Goal: Task Accomplishment & Management: Use online tool/utility

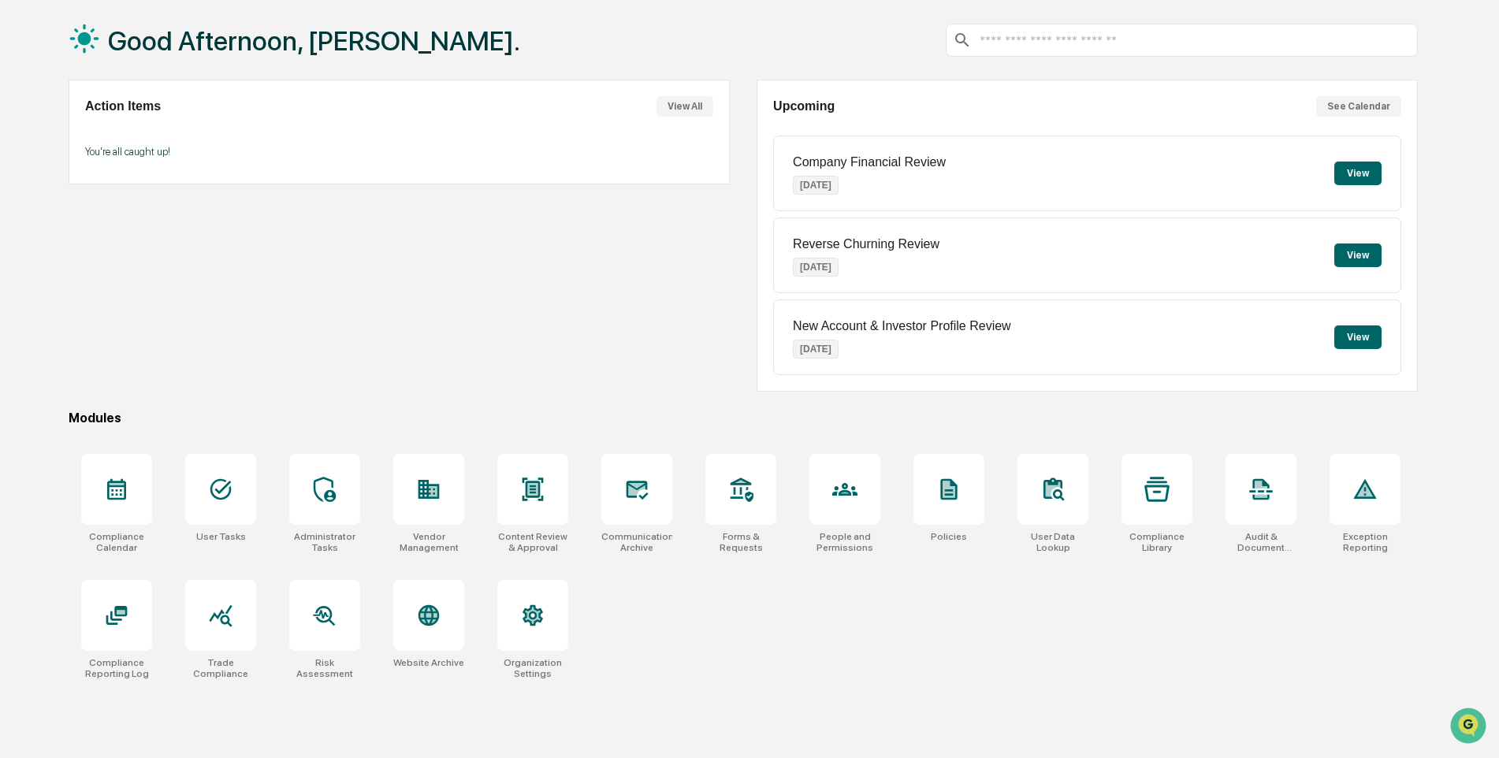
scroll to position [75, 0]
click at [531, 487] on icon at bounding box center [532, 488] width 10 height 13
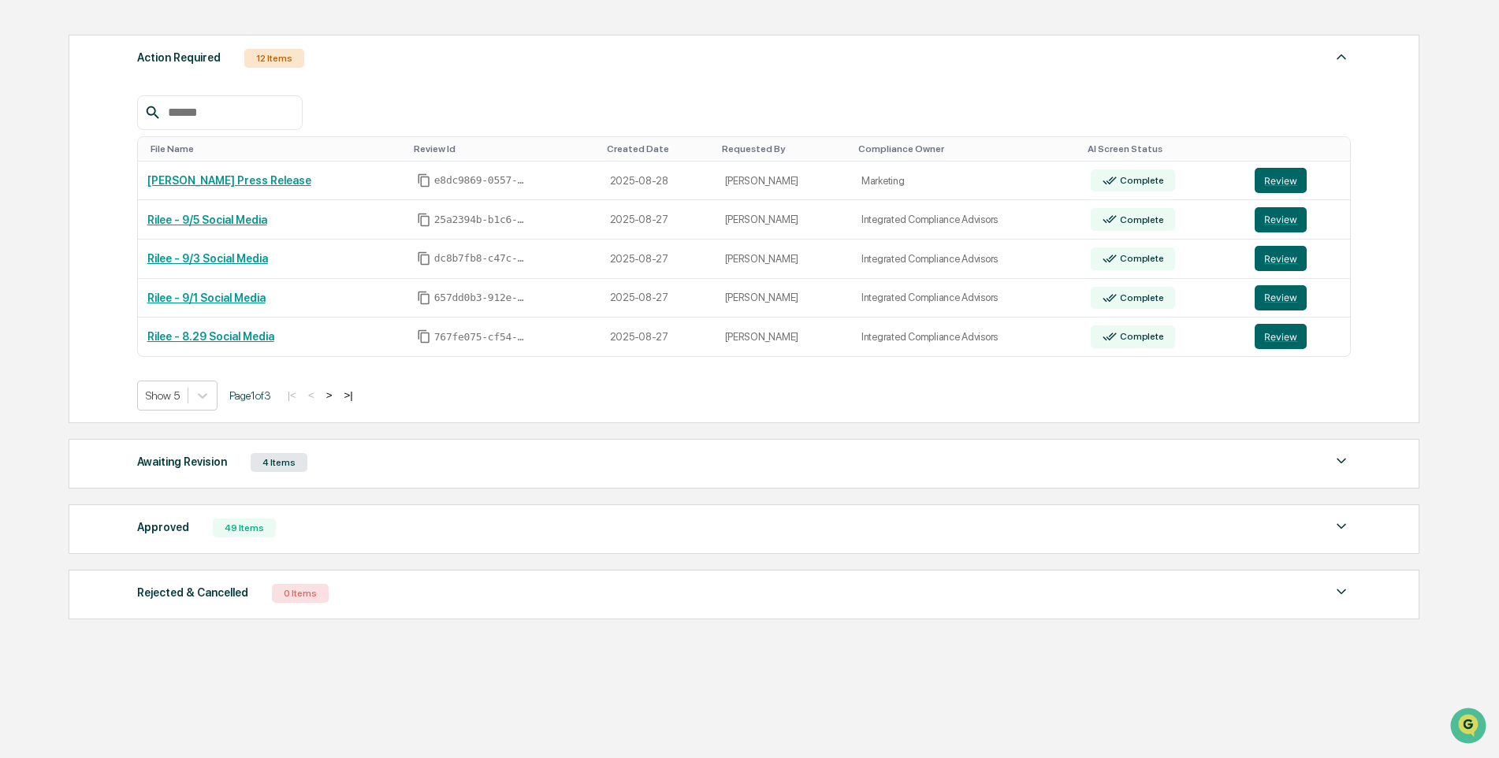
scroll to position [209, 0]
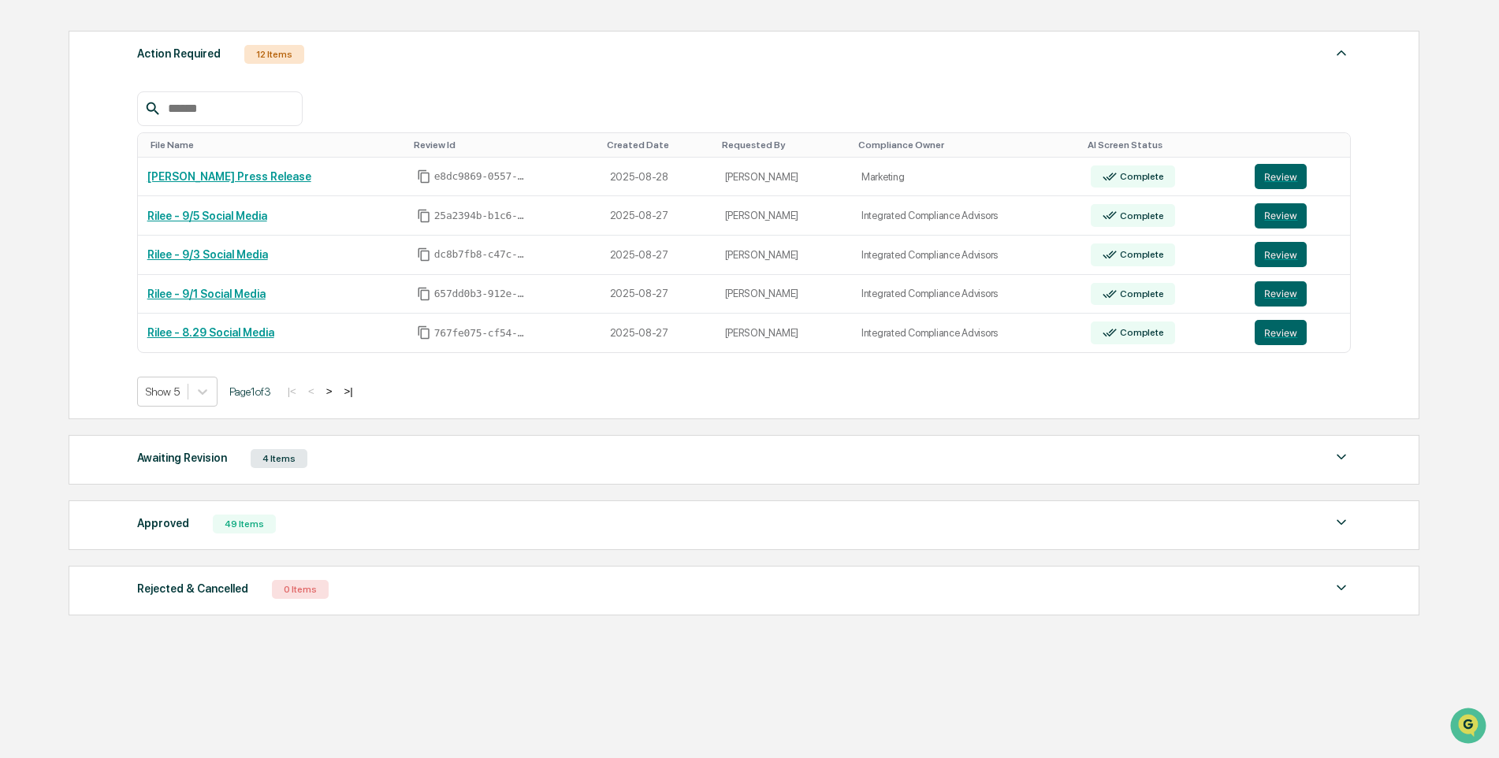
click at [362, 457] on div "Awaiting Revision 4 Items" at bounding box center [744, 459] width 1215 height 22
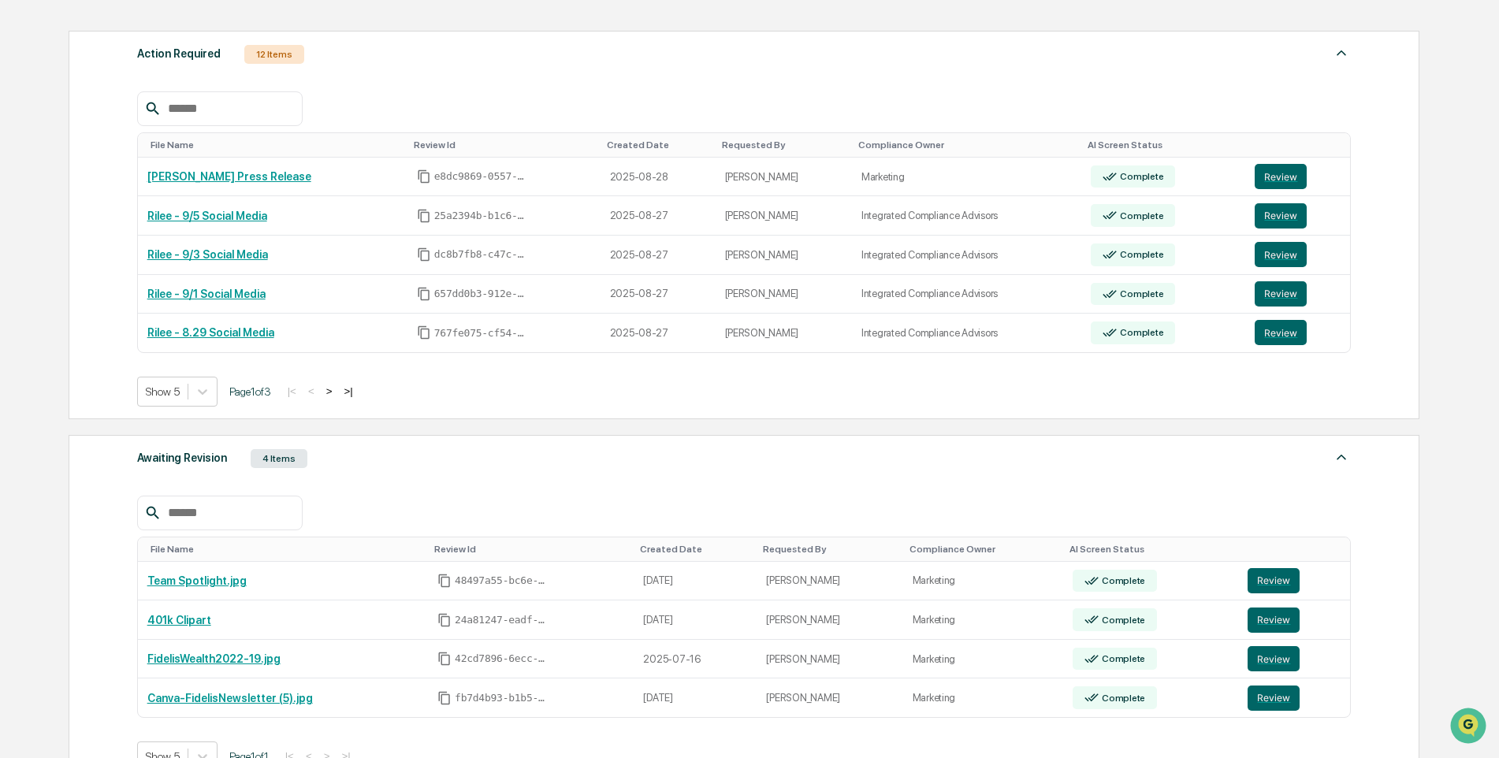
click at [362, 457] on div "Awaiting Revision 4 Items" at bounding box center [744, 459] width 1215 height 22
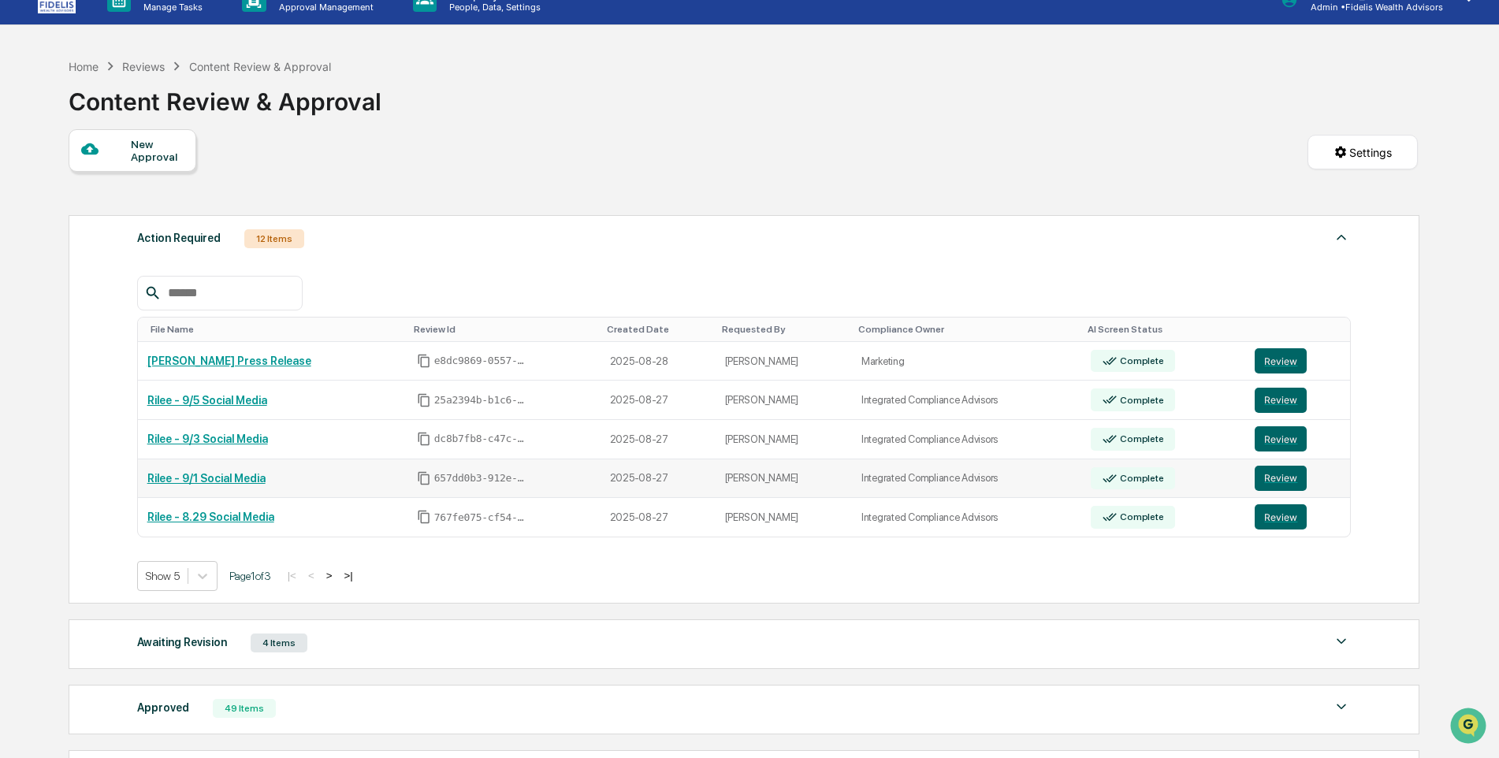
scroll to position [0, 0]
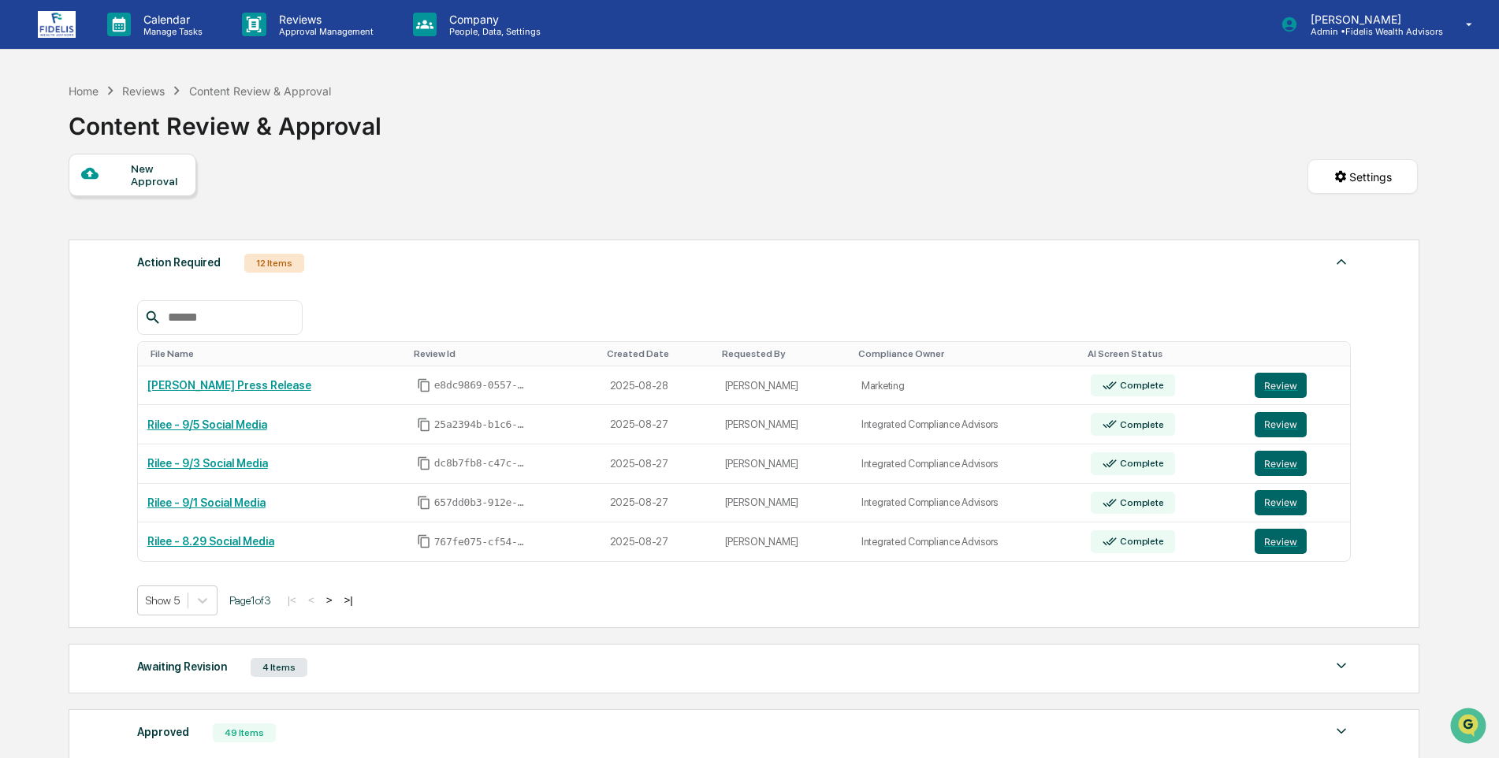
click at [127, 164] on div "New Approval" at bounding box center [133, 175] width 128 height 43
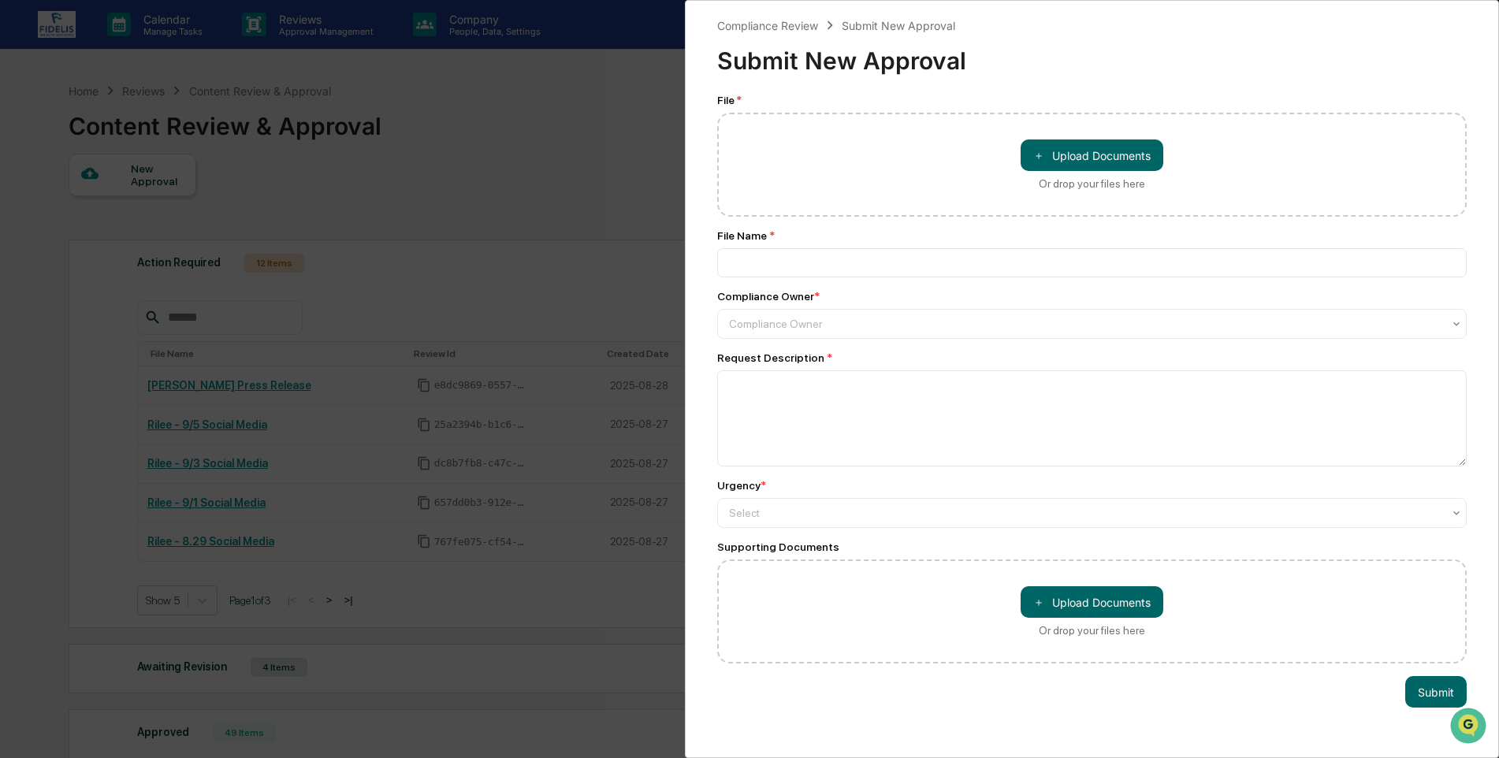
click at [566, 181] on div "Compliance Review Submit New Approval Submit New Approval File * ＋ Upload Docum…" at bounding box center [749, 379] width 1499 height 758
